Goal: Task Accomplishment & Management: Use online tool/utility

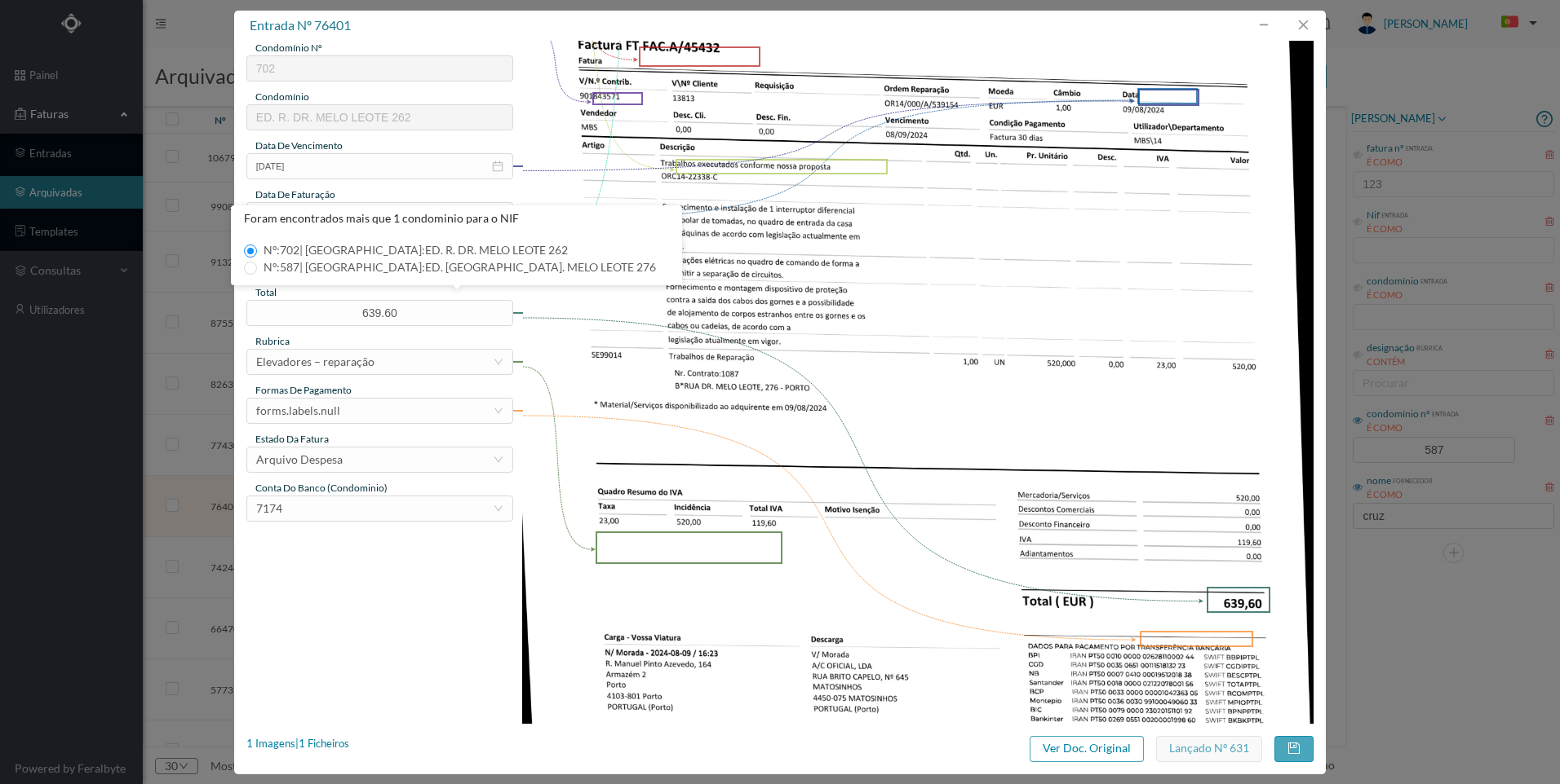
scroll to position [210, 0]
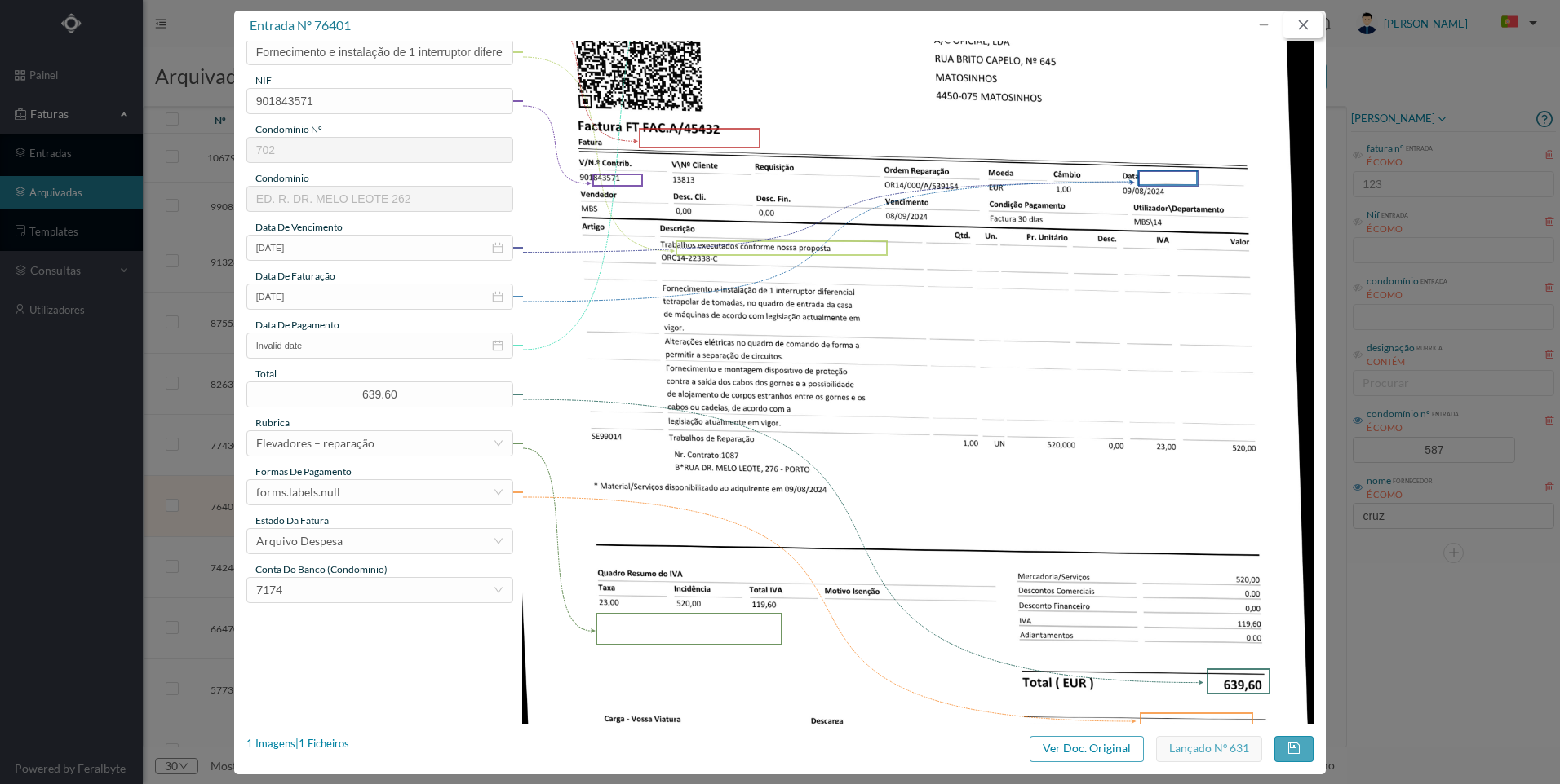
drag, startPoint x: 1300, startPoint y: 27, endPoint x: 1244, endPoint y: 92, distance: 85.8
click at [1290, 40] on div "entrada nº 76401 gestor condomínio [PERSON_NAME] aprovado por gestor fornecedor…" at bounding box center [779, 392] width 1091 height 764
click at [1305, 33] on button "button" at bounding box center [1303, 25] width 39 height 26
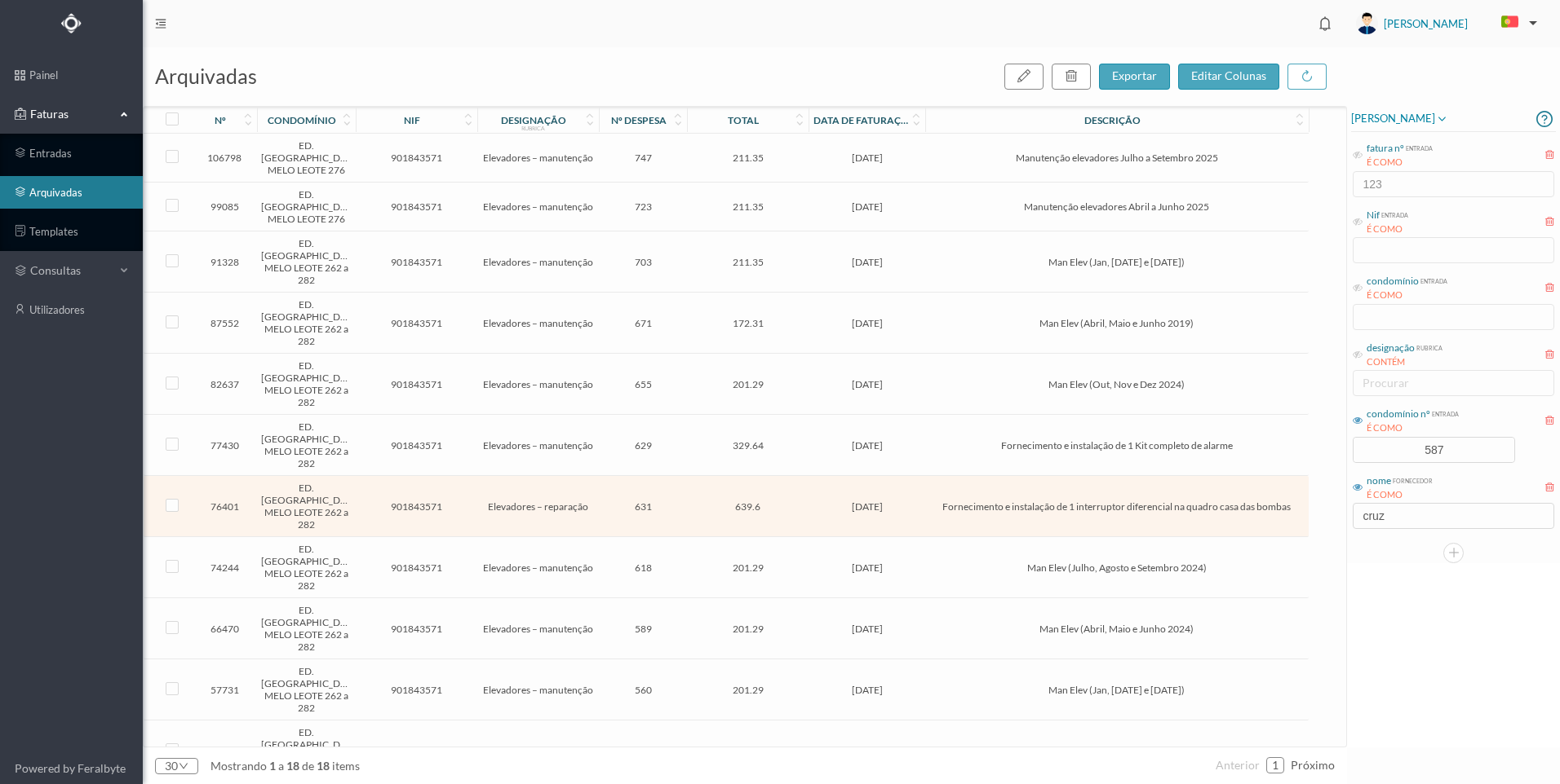
click at [796, 415] on td "329.64" at bounding box center [747, 445] width 121 height 61
click at [795, 415] on td "329.64" at bounding box center [747, 445] width 121 height 61
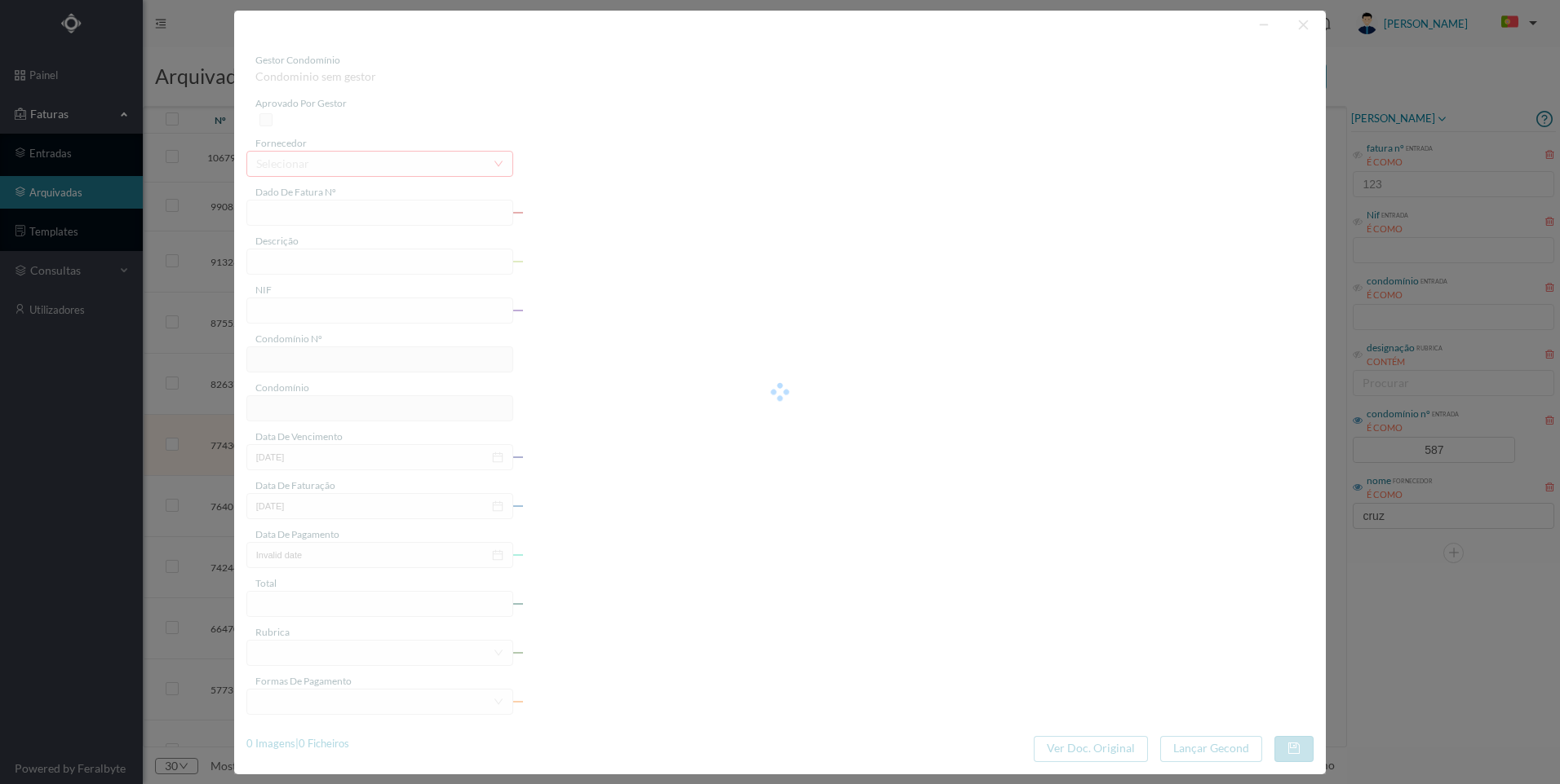
type input "FT FAC.A/45691"
type input "Fornecimento e instalação de 1 Kit completo de alarme"
type input "901843571"
type input "[DATE]"
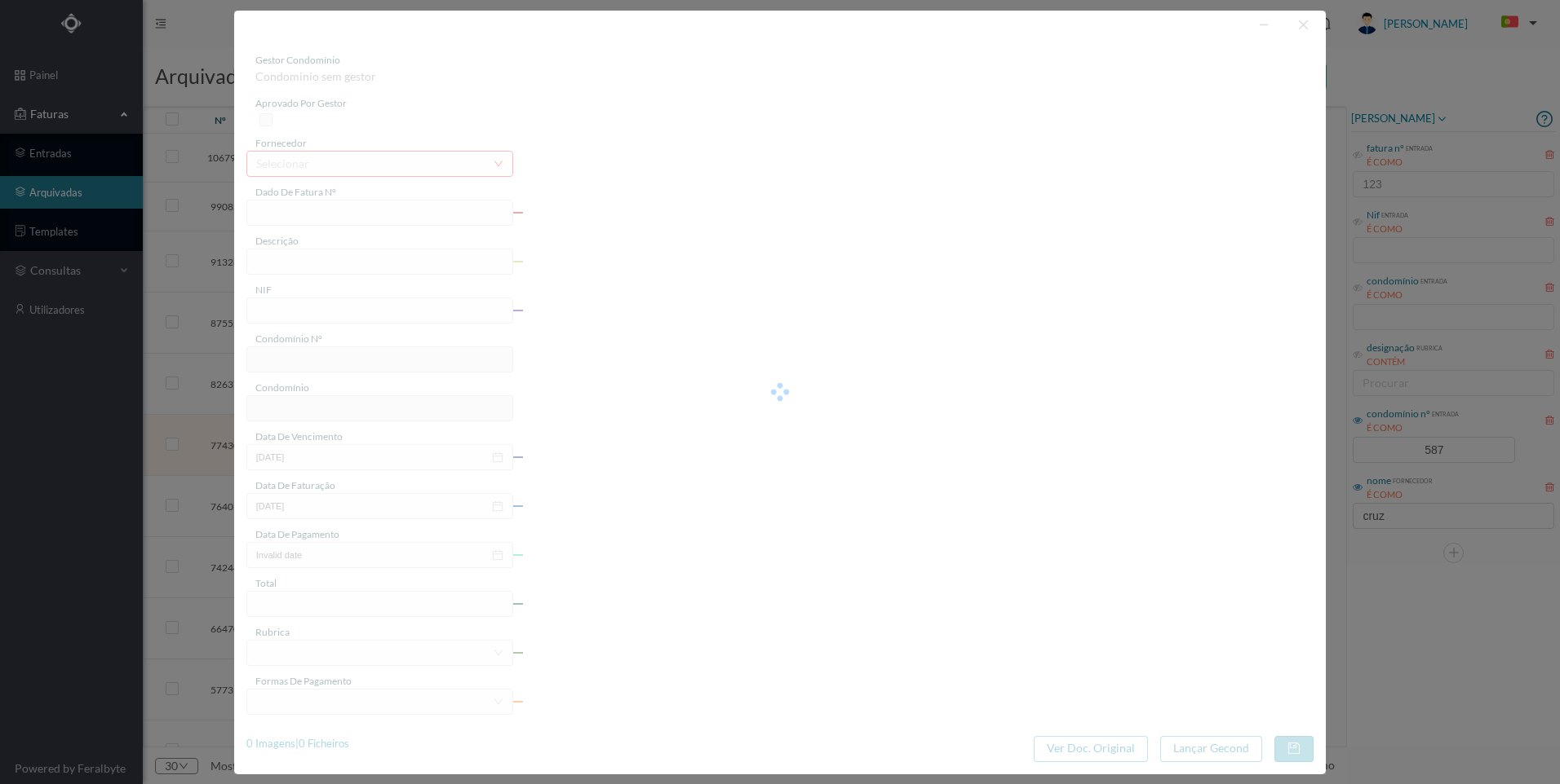
type input "329.64"
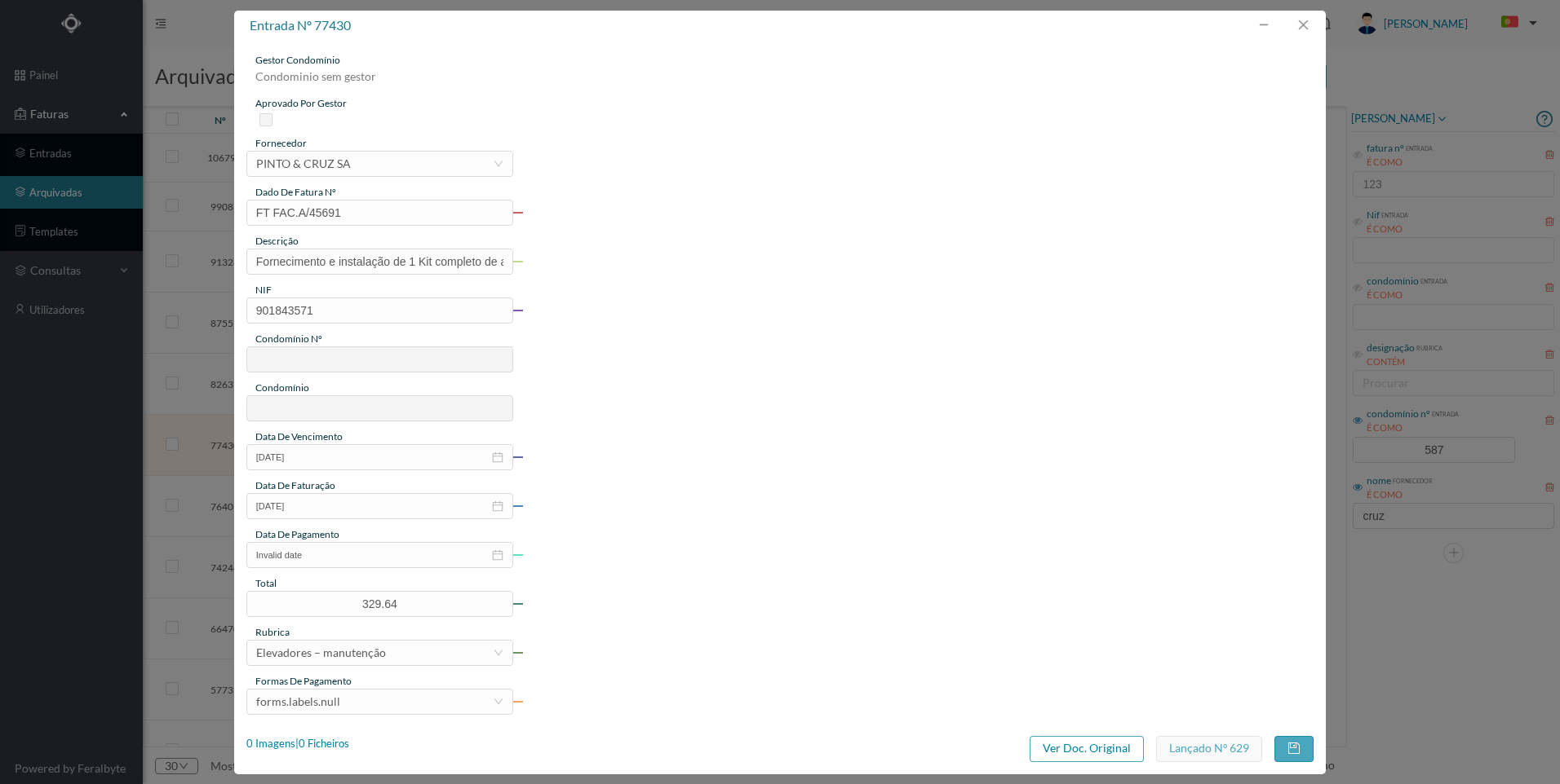
type input "702"
type input "ED. R. DR. MELO LEOTE 262"
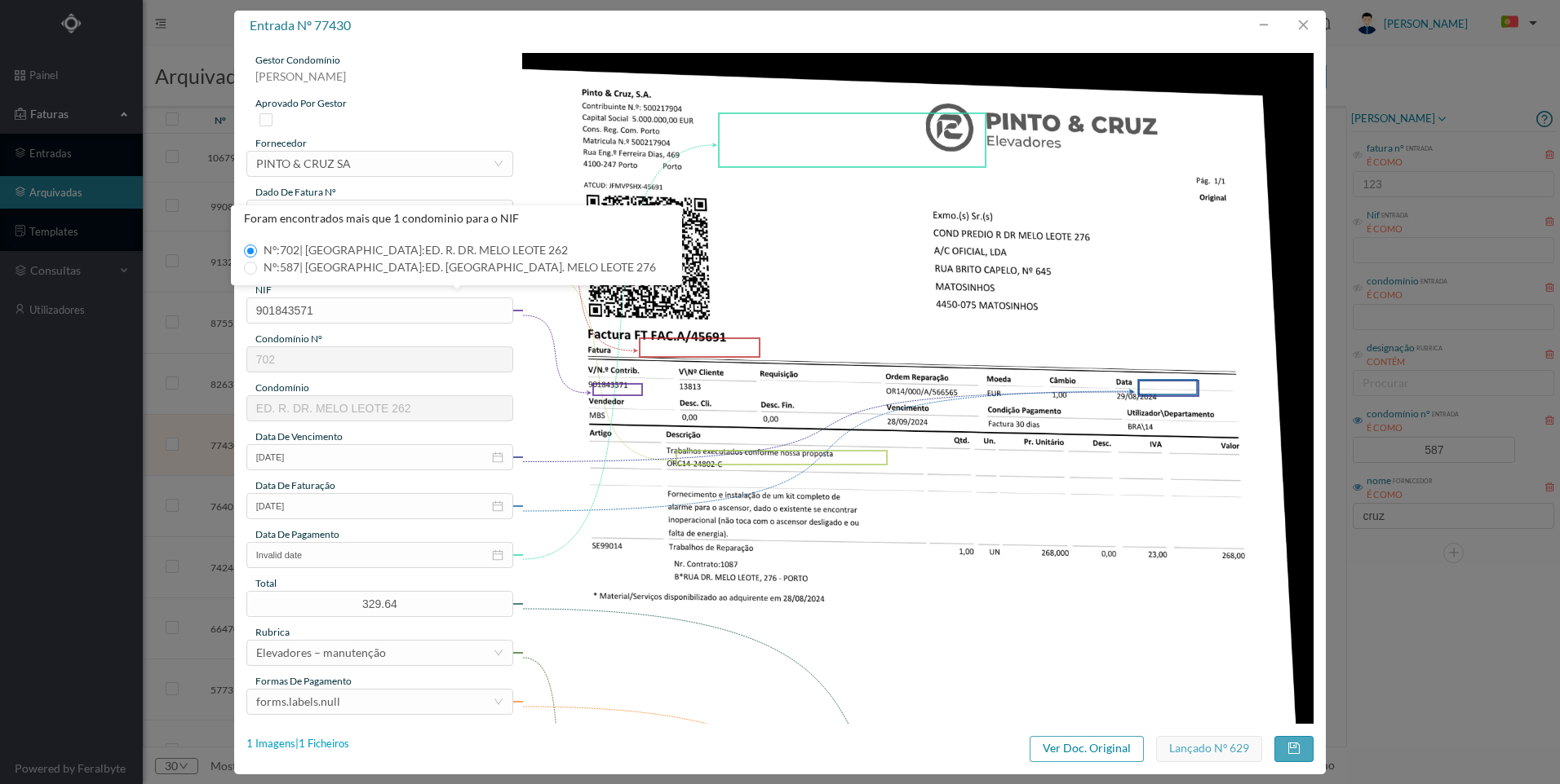
click at [330, 741] on div "1 Imagens | 1 Ficheiros" at bounding box center [298, 744] width 103 height 16
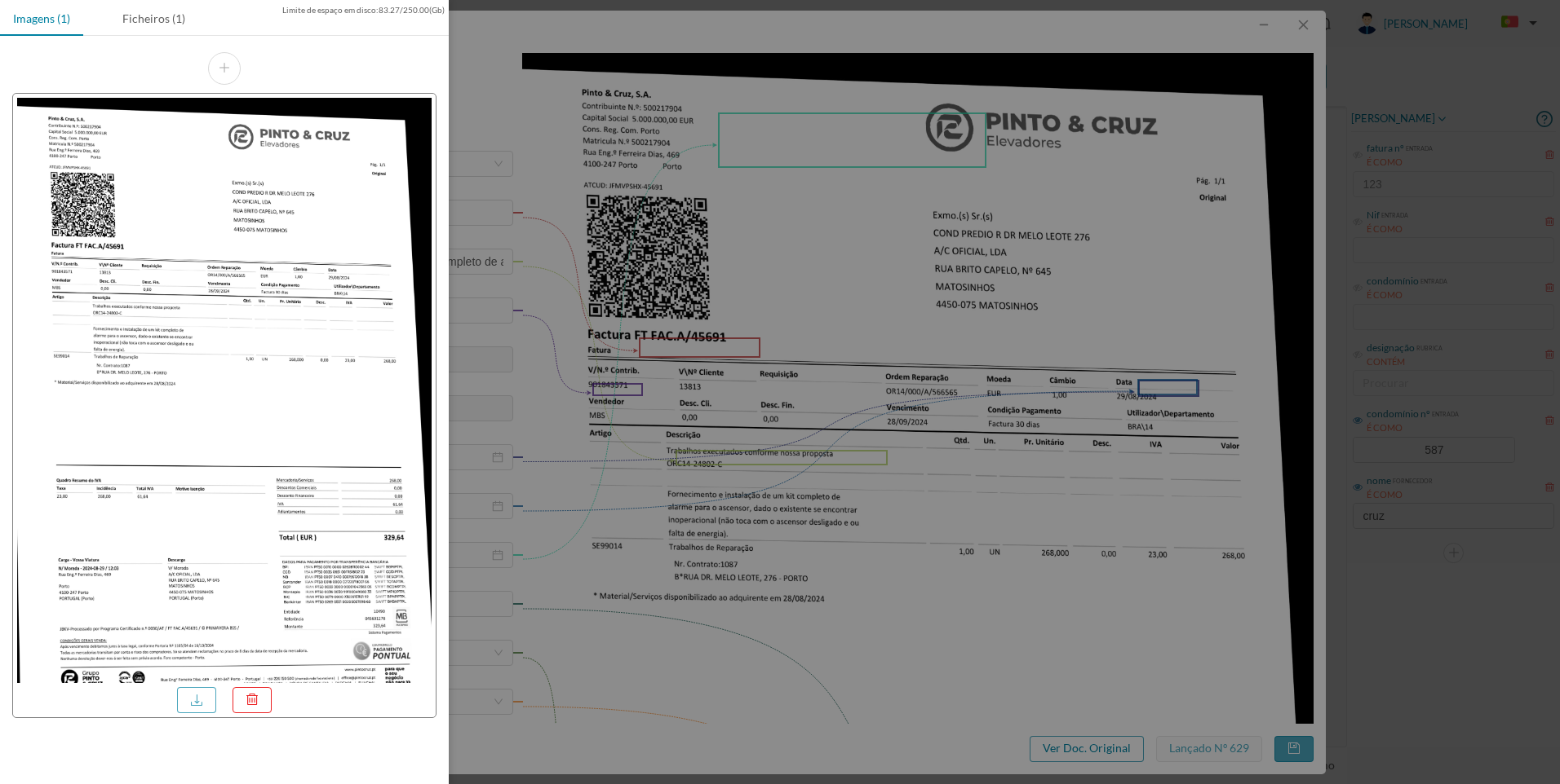
click at [800, 500] on div at bounding box center [780, 392] width 1560 height 784
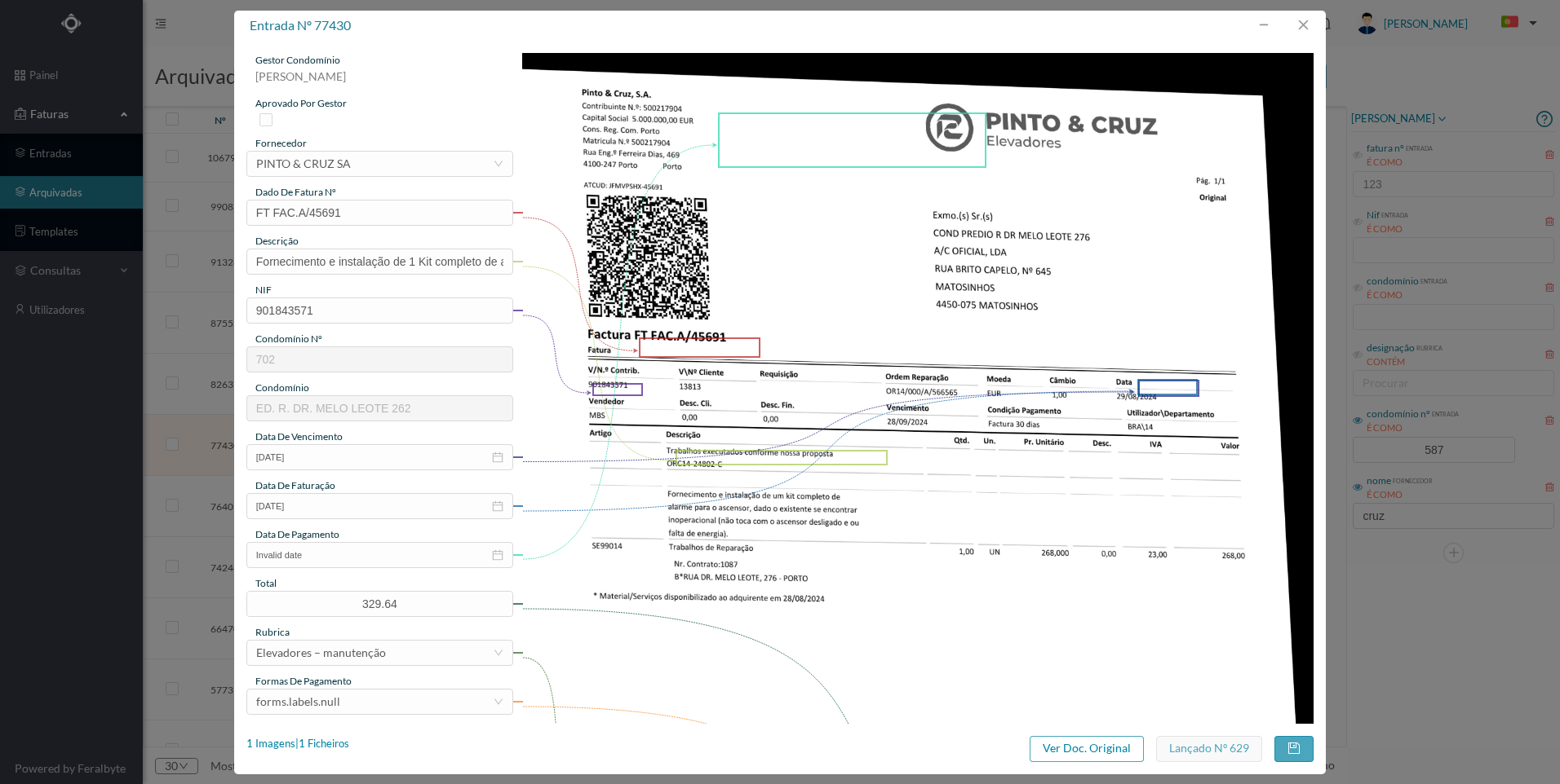
click at [1088, 212] on img at bounding box center [917, 612] width 792 height 1118
click at [1305, 11] on div at bounding box center [1303, 26] width 39 height 30
click at [1307, 19] on button "button" at bounding box center [1303, 25] width 39 height 26
